Goal: Transaction & Acquisition: Download file/media

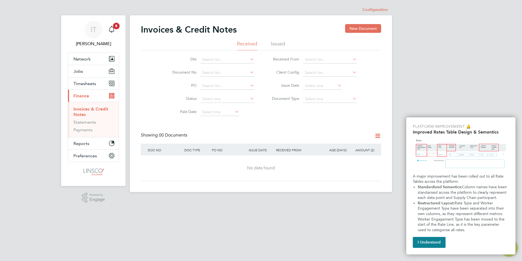
click at [282, 44] on li "Issued" at bounding box center [278, 45] width 14 height 10
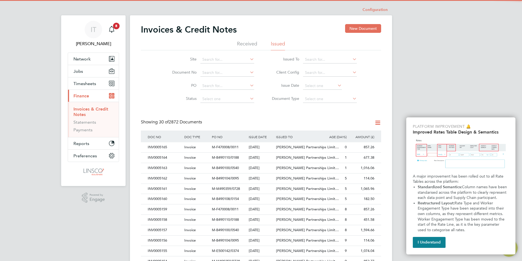
click at [352, 59] on icon at bounding box center [352, 59] width 0 height 8
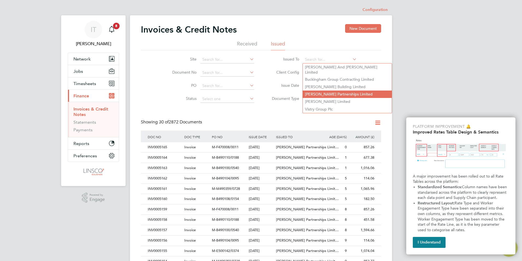
click at [335, 90] on li "[PERSON_NAME] Partnerships Limited" at bounding box center [347, 93] width 89 height 7
type input "[PERSON_NAME] Partnerships Limited"
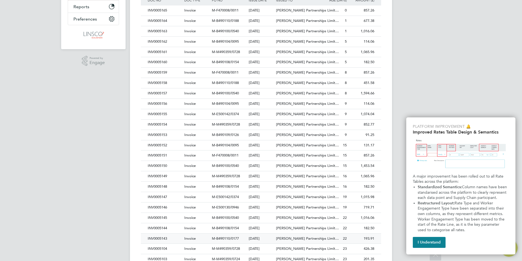
click at [165, 237] on div "INV0005143" at bounding box center [164, 238] width 37 height 10
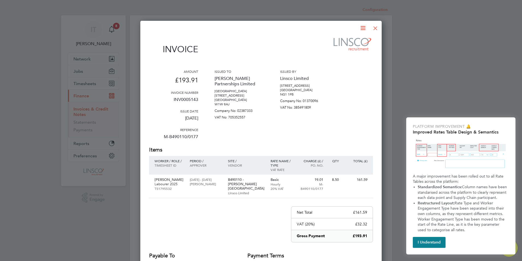
click at [364, 25] on icon at bounding box center [363, 28] width 7 height 7
click at [349, 40] on li "Download Invoice" at bounding box center [347, 41] width 38 height 8
click at [374, 26] on div at bounding box center [376, 27] width 10 height 10
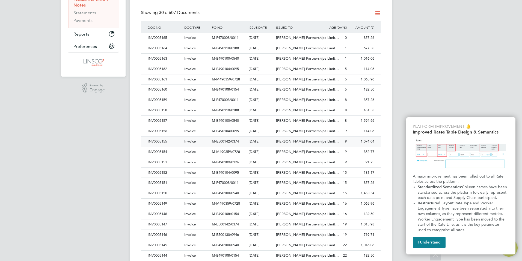
click at [164, 253] on div "INV0005144" at bounding box center [164, 255] width 37 height 10
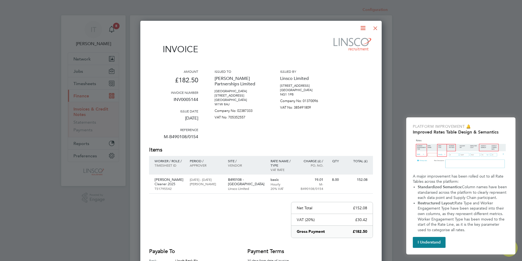
click at [363, 27] on icon at bounding box center [363, 28] width 7 height 7
click at [343, 39] on li "Download Invoice" at bounding box center [347, 41] width 38 height 8
click at [361, 30] on icon at bounding box center [363, 28] width 7 height 7
click at [349, 41] on li "Download Invoice" at bounding box center [347, 41] width 38 height 8
drag, startPoint x: 375, startPoint y: 26, endPoint x: 363, endPoint y: 33, distance: 14.3
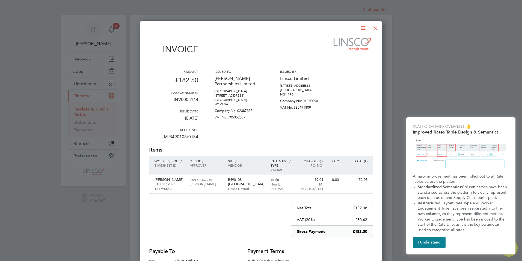
click at [375, 26] on div at bounding box center [376, 27] width 10 height 10
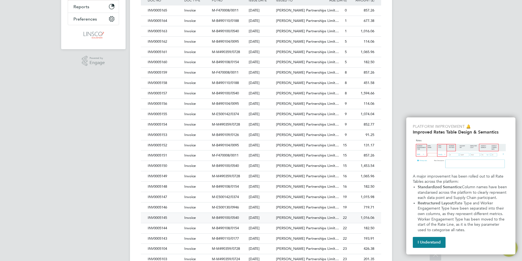
click at [164, 219] on div "INV0005145" at bounding box center [164, 218] width 37 height 10
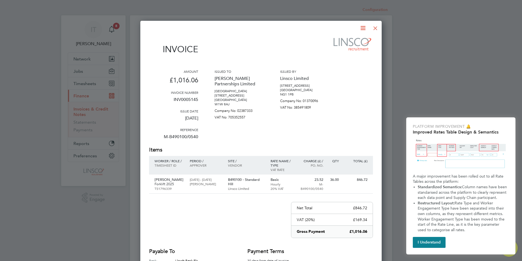
click at [362, 25] on icon at bounding box center [363, 28] width 7 height 7
click at [345, 42] on li "Download Invoice" at bounding box center [347, 41] width 38 height 8
click at [377, 28] on div at bounding box center [376, 27] width 10 height 10
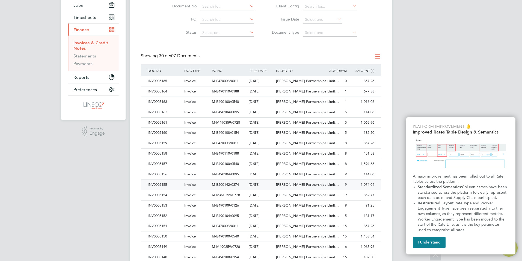
scroll to position [122, 0]
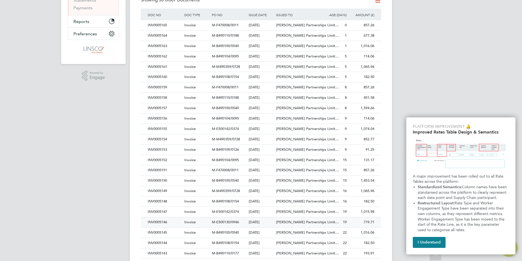
click at [163, 221] on div "INV0005146" at bounding box center [164, 222] width 37 height 10
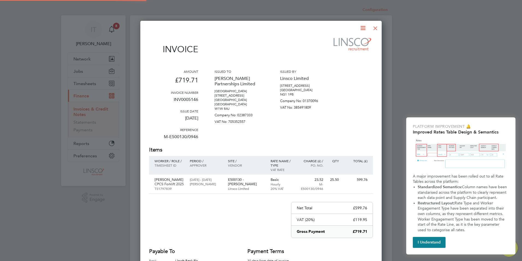
scroll to position [291, 242]
click at [363, 29] on icon at bounding box center [363, 28] width 7 height 7
click at [348, 41] on li "Download Invoice" at bounding box center [347, 41] width 38 height 8
click at [375, 29] on div at bounding box center [376, 27] width 10 height 10
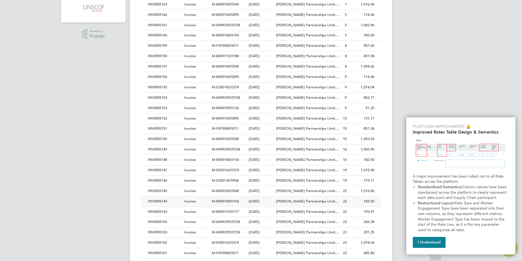
scroll to position [164, 0]
click at [164, 169] on div "INV0005147" at bounding box center [164, 169] width 37 height 10
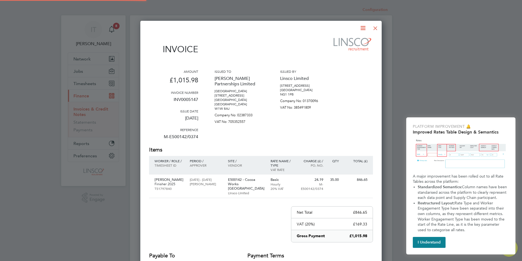
scroll to position [286, 242]
click at [362, 30] on icon at bounding box center [363, 28] width 7 height 7
click at [346, 43] on li "Download Invoice" at bounding box center [347, 41] width 38 height 8
click at [377, 28] on div at bounding box center [376, 27] width 10 height 10
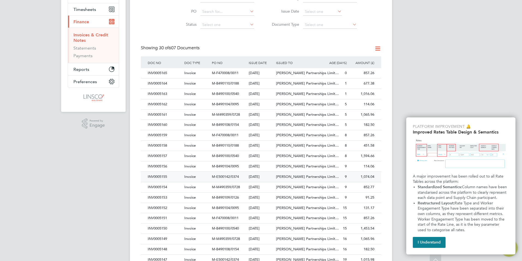
scroll to position [82, 0]
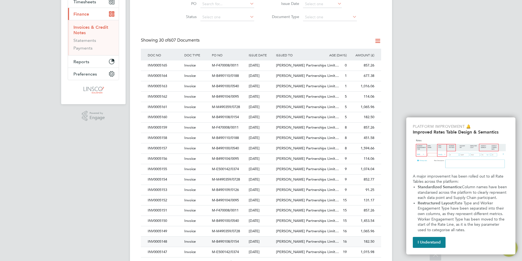
click at [161, 240] on div "INV0005148" at bounding box center [164, 241] width 37 height 10
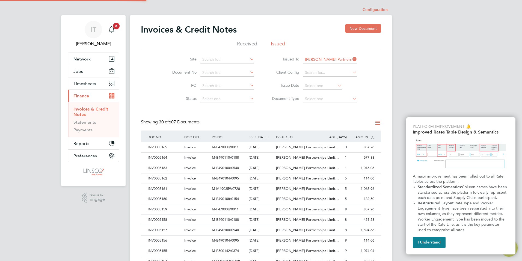
scroll to position [286, 242]
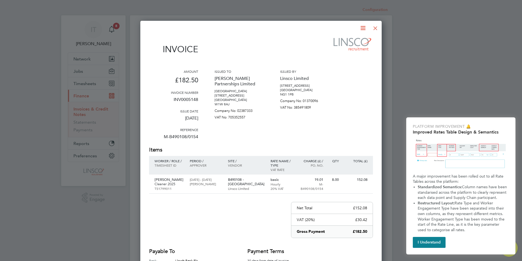
click at [363, 26] on icon at bounding box center [363, 28] width 7 height 7
click at [340, 38] on li "Download Invoice" at bounding box center [347, 41] width 38 height 8
click at [361, 30] on icon at bounding box center [363, 28] width 7 height 7
click at [349, 41] on li "Download Invoice" at bounding box center [347, 41] width 38 height 8
drag, startPoint x: 375, startPoint y: 28, endPoint x: 370, endPoint y: 37, distance: 9.9
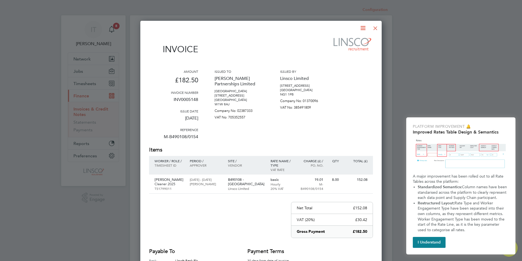
click at [375, 28] on div at bounding box center [376, 27] width 10 height 10
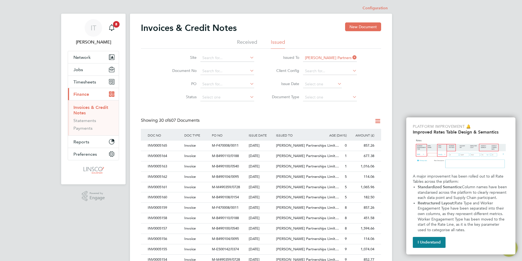
scroll to position [82, 0]
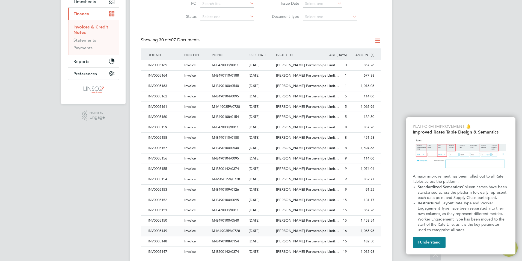
click at [167, 230] on div "INV0005149" at bounding box center [164, 231] width 37 height 10
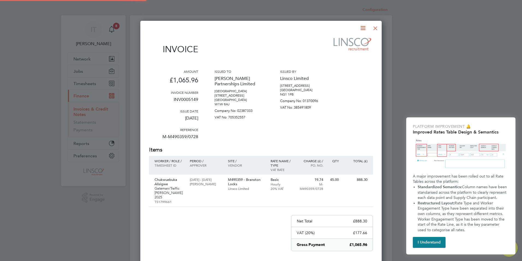
scroll to position [295, 242]
click at [360, 29] on icon at bounding box center [363, 28] width 7 height 7
click at [355, 42] on li "Download Invoice" at bounding box center [347, 41] width 38 height 8
click at [375, 28] on div at bounding box center [376, 27] width 10 height 10
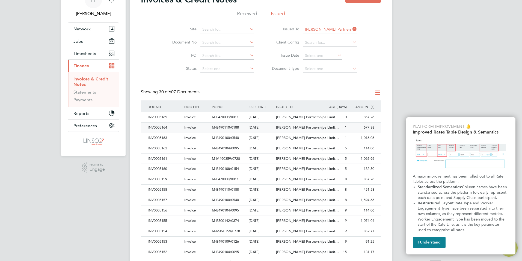
scroll to position [82, 0]
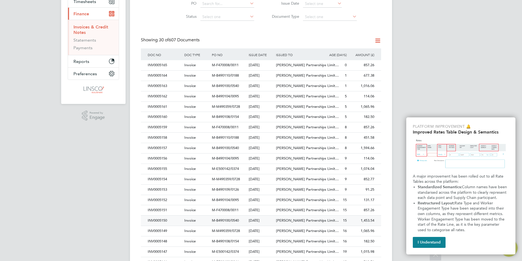
click at [166, 217] on div "INV0005150" at bounding box center [164, 220] width 37 height 10
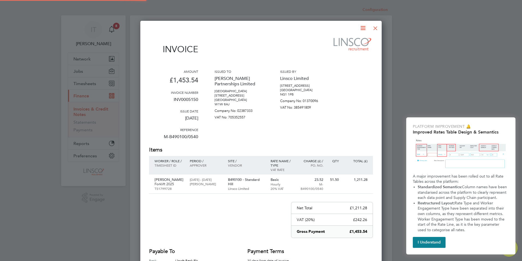
scroll to position [286, 242]
click at [361, 27] on icon at bounding box center [363, 28] width 7 height 7
click at [351, 40] on li "Download Invoice" at bounding box center [347, 41] width 38 height 8
click at [375, 27] on div at bounding box center [376, 27] width 10 height 10
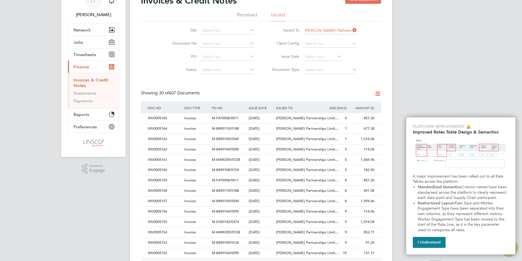
scroll to position [82, 0]
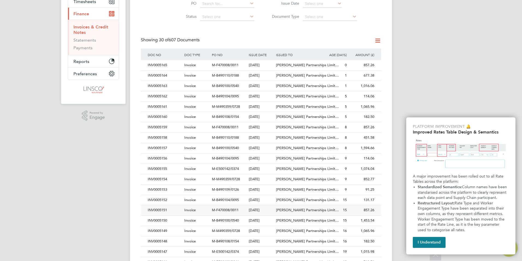
click at [160, 211] on div "INV0005151" at bounding box center [164, 210] width 37 height 10
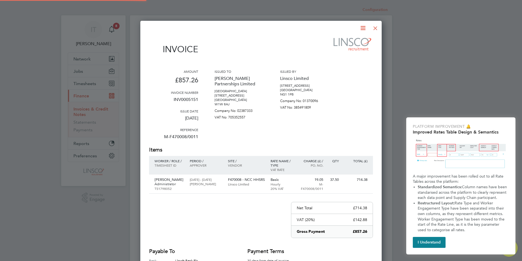
scroll to position [286, 242]
click at [361, 27] on icon at bounding box center [363, 28] width 7 height 7
click at [329, 43] on li "Download Invoice" at bounding box center [347, 41] width 38 height 8
click at [377, 28] on div at bounding box center [376, 27] width 10 height 10
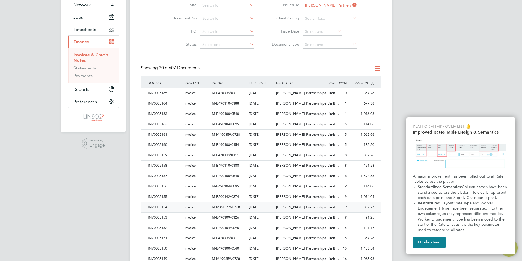
scroll to position [55, 0]
click at [166, 226] on div "INV0005152" at bounding box center [164, 227] width 37 height 10
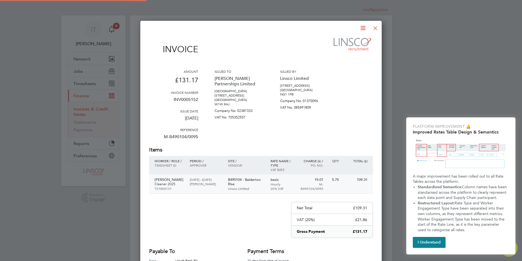
scroll to position [286, 242]
click at [364, 25] on icon at bounding box center [363, 28] width 7 height 7
click at [343, 40] on li "Download Invoice" at bounding box center [347, 41] width 38 height 8
click at [376, 27] on div at bounding box center [376, 27] width 10 height 10
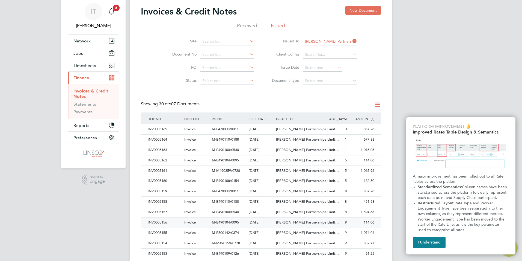
scroll to position [27, 0]
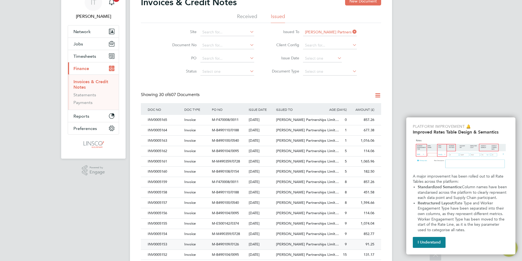
click at [162, 244] on div "INV0005153" at bounding box center [164, 244] width 37 height 10
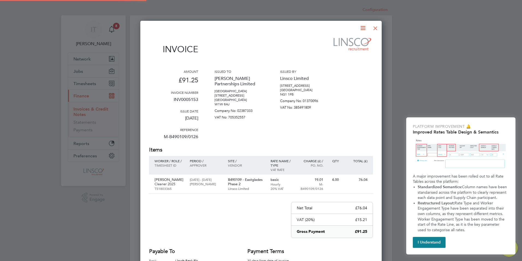
scroll to position [286, 242]
click at [361, 33] on div "Invoice Amount £91.25 Invoice number INV0005153 Issue date [DATE] Reference M-B…" at bounding box center [261, 161] width 224 height 273
click at [362, 29] on icon at bounding box center [363, 28] width 7 height 7
click at [346, 41] on li "Download Invoice" at bounding box center [347, 41] width 38 height 8
click at [375, 30] on div at bounding box center [376, 27] width 10 height 10
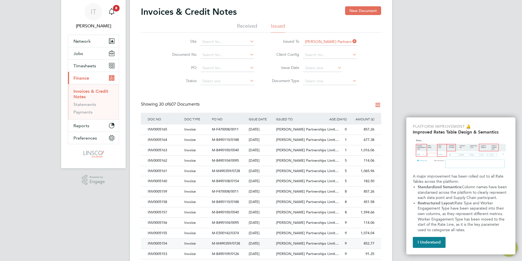
scroll to position [27, 0]
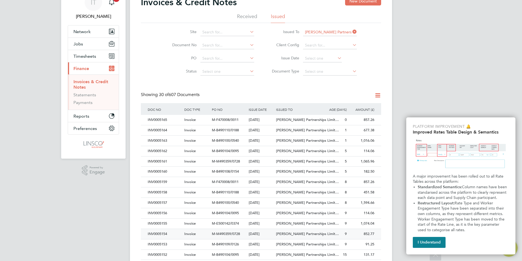
click at [164, 235] on div "INV0005154" at bounding box center [164, 234] width 37 height 10
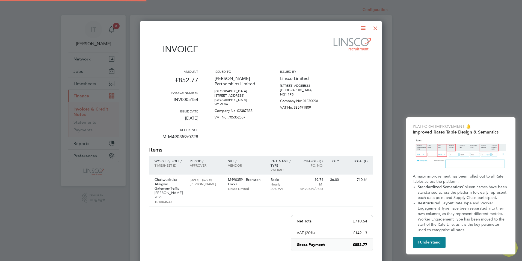
scroll to position [295, 242]
click at [360, 25] on icon at bounding box center [363, 28] width 7 height 7
click at [338, 42] on li "Download Invoice" at bounding box center [347, 41] width 38 height 8
click at [377, 25] on div at bounding box center [376, 27] width 10 height 10
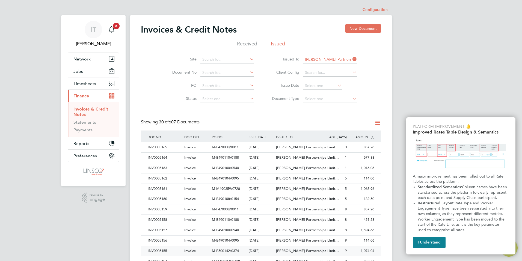
click at [158, 251] on div "INV0005155" at bounding box center [164, 251] width 37 height 10
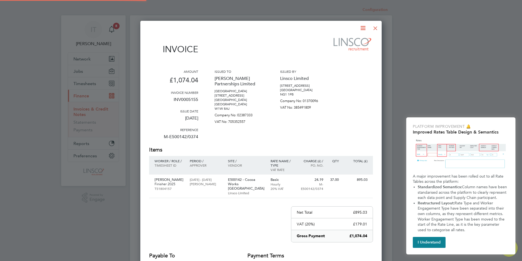
scroll to position [286, 242]
click at [360, 26] on icon at bounding box center [363, 28] width 7 height 7
click at [340, 40] on li "Download Invoice" at bounding box center [347, 41] width 38 height 8
click at [375, 27] on div at bounding box center [376, 27] width 10 height 10
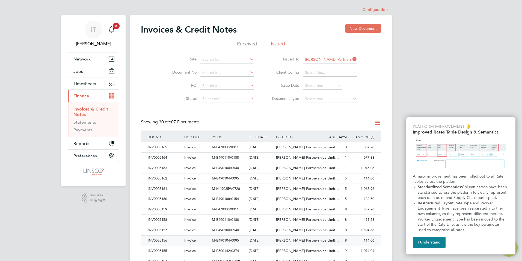
click at [163, 241] on div "INV0005156" at bounding box center [164, 240] width 37 height 10
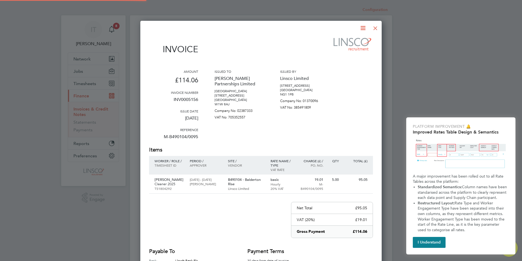
scroll to position [286, 242]
click at [362, 27] on icon at bounding box center [363, 28] width 7 height 7
click at [351, 40] on li "Download Invoice" at bounding box center [347, 41] width 38 height 8
click at [375, 29] on div at bounding box center [376, 27] width 10 height 10
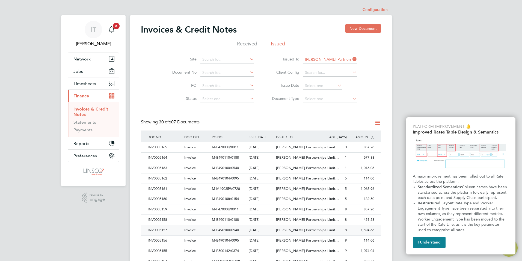
click at [151, 230] on div "INV0005157" at bounding box center [164, 230] width 37 height 10
click at [165, 231] on div "INV0005157" at bounding box center [164, 230] width 37 height 10
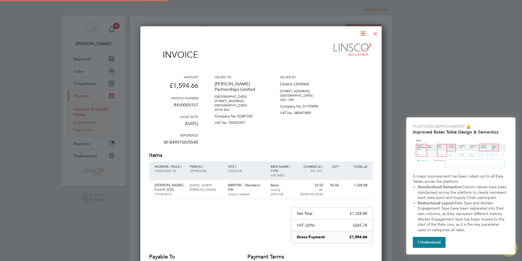
scroll to position [286, 242]
click at [366, 34] on icon at bounding box center [363, 33] width 7 height 7
click at [357, 44] on li "Download Invoice" at bounding box center [347, 47] width 38 height 8
click at [375, 32] on div at bounding box center [376, 32] width 10 height 10
click at [378, 32] on div at bounding box center [376, 32] width 10 height 10
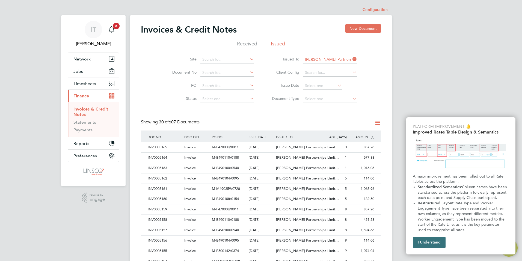
click at [429, 237] on button "I Understand" at bounding box center [429, 242] width 33 height 11
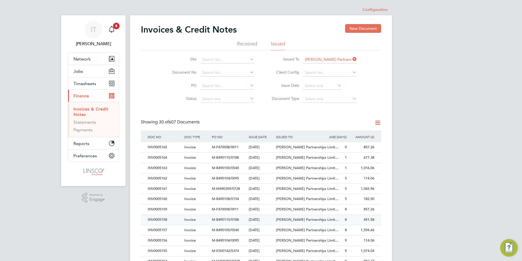
click at [159, 220] on div "INV0005158" at bounding box center [164, 219] width 37 height 10
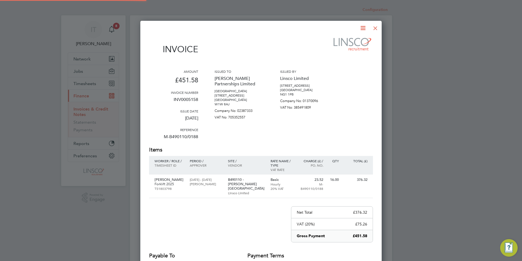
scroll to position [286, 242]
click at [360, 29] on icon at bounding box center [363, 28] width 7 height 7
click at [352, 42] on li "Download Invoice" at bounding box center [347, 41] width 38 height 8
click at [376, 30] on div at bounding box center [376, 27] width 10 height 10
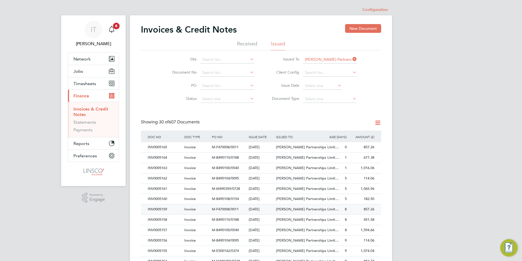
click at [160, 208] on div "INV0005159" at bounding box center [164, 209] width 37 height 10
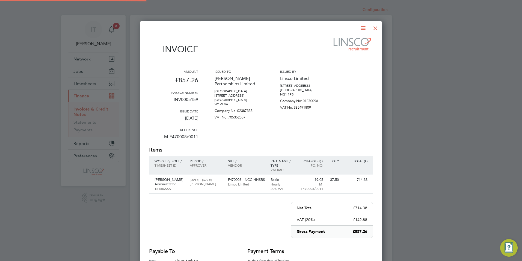
scroll to position [286, 242]
click at [363, 29] on icon at bounding box center [363, 28] width 7 height 7
click at [346, 43] on li "Download Invoice" at bounding box center [347, 41] width 38 height 8
click at [363, 27] on icon at bounding box center [363, 28] width 7 height 7
click at [338, 40] on li "Download Invoice" at bounding box center [347, 41] width 38 height 8
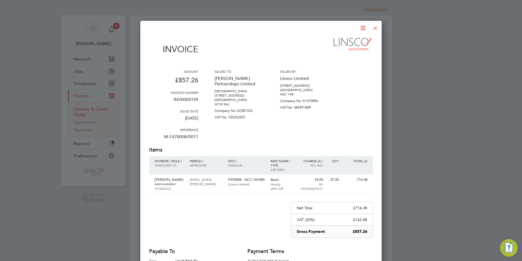
drag, startPoint x: 375, startPoint y: 30, endPoint x: 373, endPoint y: 33, distance: 3.7
click at [375, 30] on div at bounding box center [376, 27] width 10 height 10
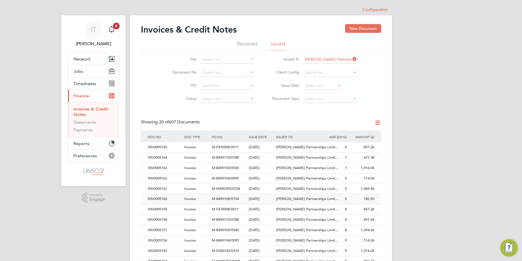
click at [159, 201] on div "INV0005160" at bounding box center [164, 199] width 37 height 10
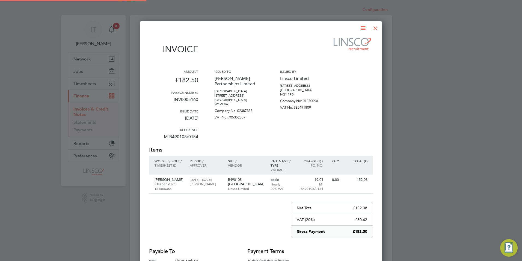
scroll to position [286, 242]
click at [363, 29] on icon at bounding box center [363, 28] width 7 height 7
drag, startPoint x: 359, startPoint y: 40, endPoint x: 393, endPoint y: 52, distance: 36.3
click at [359, 40] on li "Download Invoice" at bounding box center [347, 41] width 38 height 8
click at [379, 27] on div at bounding box center [376, 27] width 10 height 10
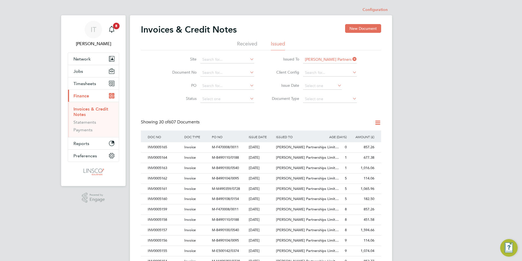
click at [286, 28] on div "Invoices & Credit Notes New Document" at bounding box center [261, 32] width 240 height 16
click at [352, 59] on icon at bounding box center [352, 59] width 0 height 8
